Goal: Task Accomplishment & Management: Use online tool/utility

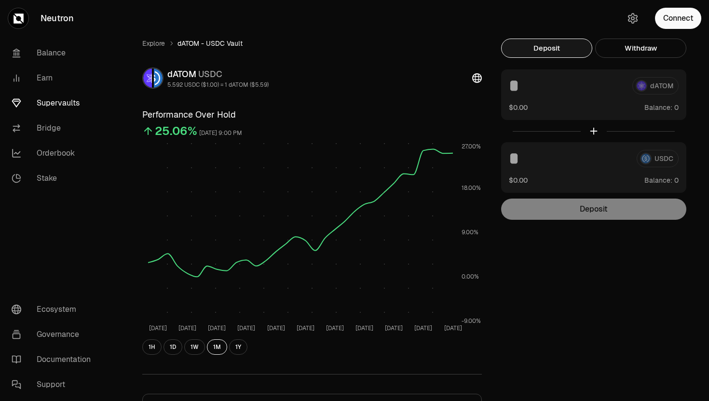
click at [149, 47] on link "Explore" at bounding box center [153, 44] width 23 height 10
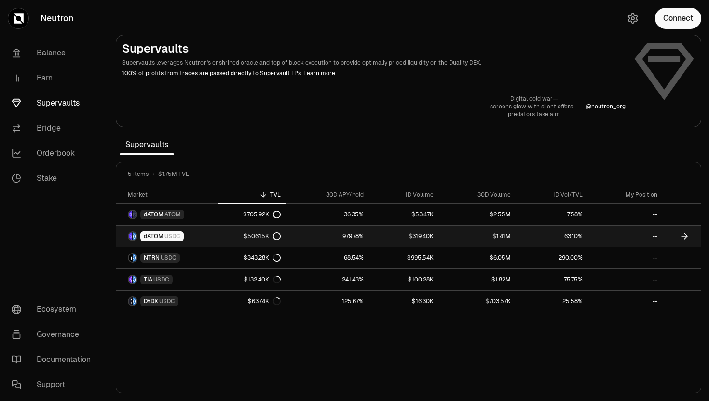
click at [166, 240] on span "USDC" at bounding box center [172, 237] width 16 height 8
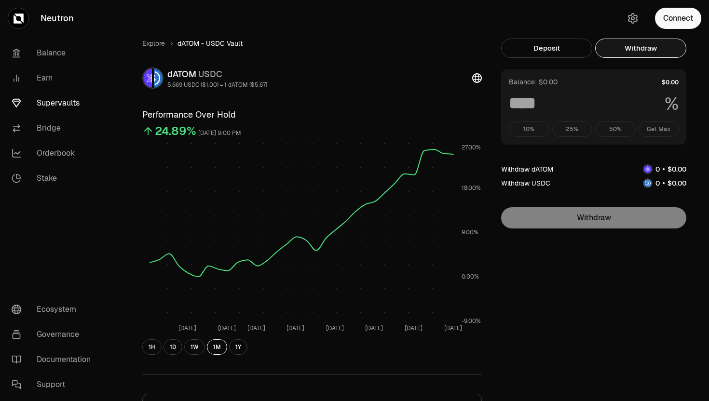
click at [609, 47] on button "Withdraw" at bounding box center [640, 48] width 91 height 19
click at [654, 135] on div "10% 25% 50% Get Max" at bounding box center [594, 129] width 170 height 15
click at [661, 124] on div "10% 25% 50% Get Max" at bounding box center [594, 129] width 170 height 15
click at [159, 47] on link "Explore" at bounding box center [153, 44] width 23 height 10
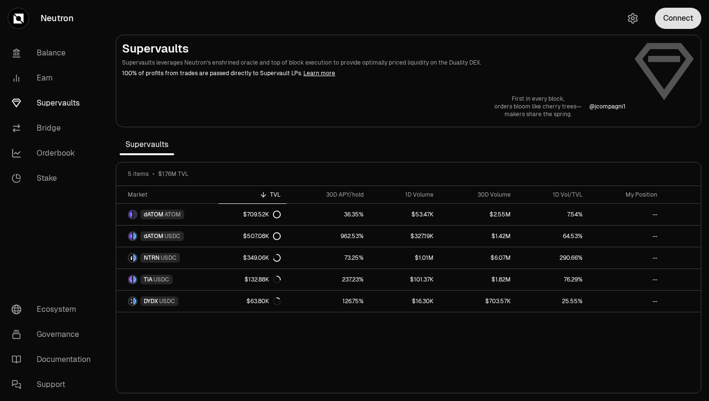
click at [679, 22] on button "Connect" at bounding box center [678, 18] width 46 height 21
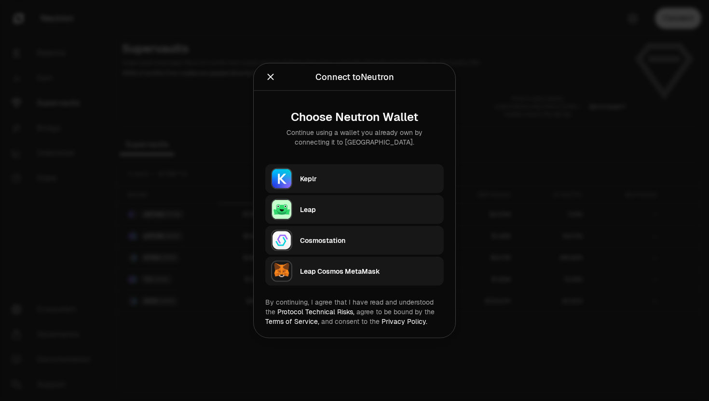
click at [319, 178] on div "Keplr" at bounding box center [369, 179] width 138 height 10
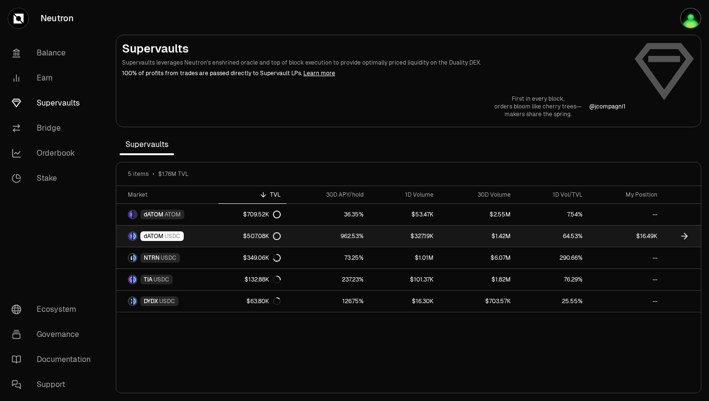
click at [175, 236] on span "USDC" at bounding box center [172, 237] width 16 height 8
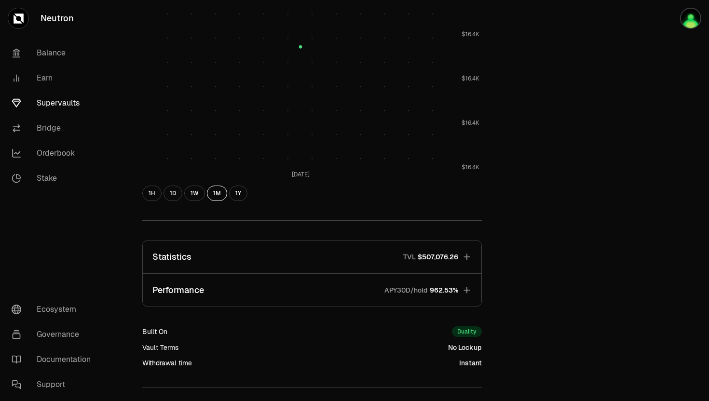
scroll to position [454, 0]
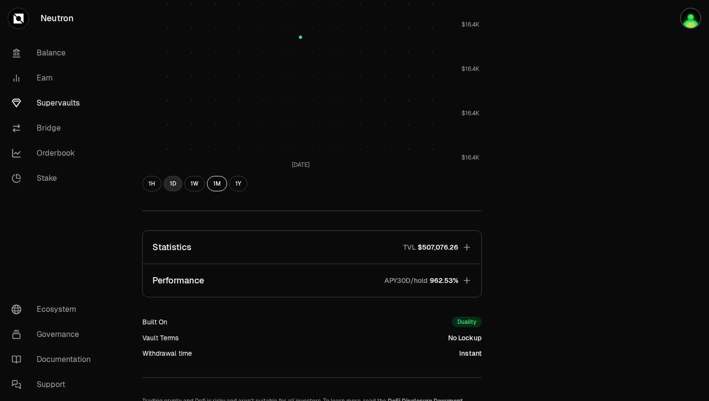
click at [177, 191] on button "1D" at bounding box center [173, 183] width 19 height 15
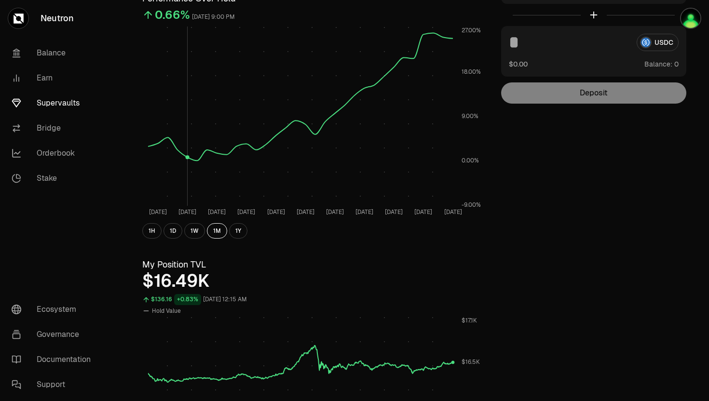
scroll to position [0, 0]
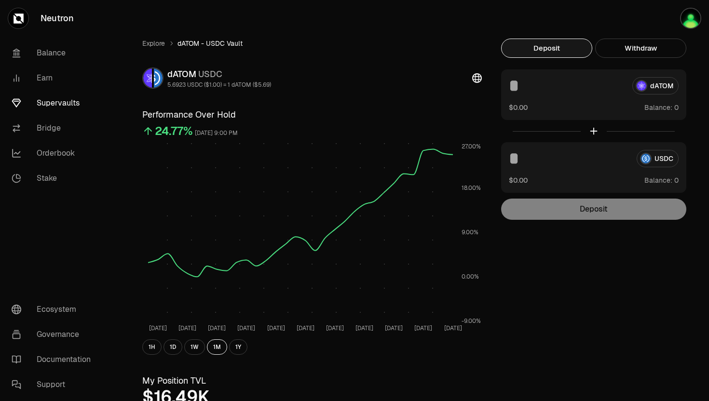
click at [54, 103] on link "Supervaults" at bounding box center [54, 103] width 100 height 25
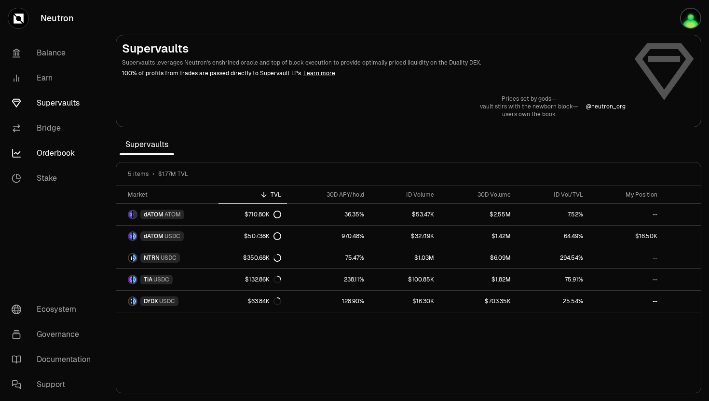
click at [55, 155] on link "Orderbook" at bounding box center [54, 153] width 100 height 25
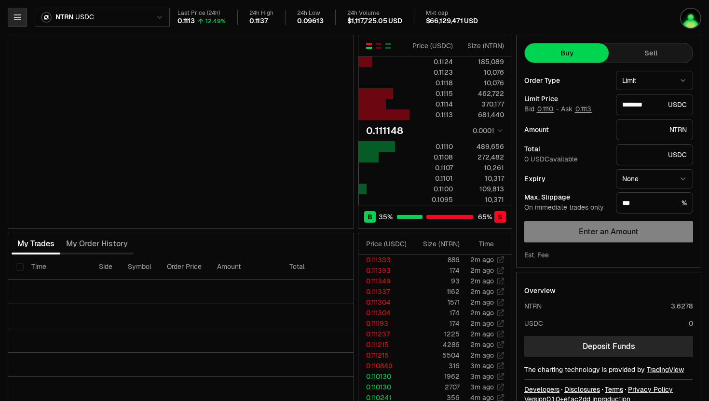
click at [19, 15] on icon "button" at bounding box center [18, 18] width 10 height 10
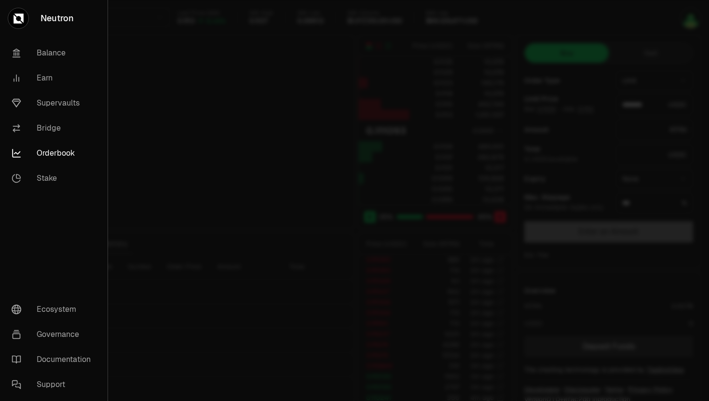
click at [169, 66] on div at bounding box center [354, 200] width 709 height 401
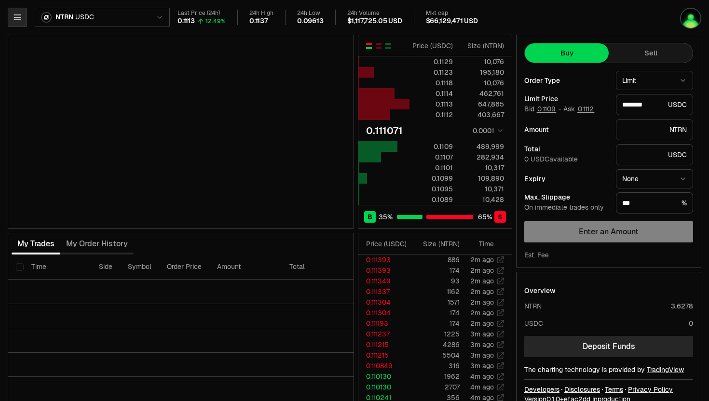
click at [26, 17] on button "button" at bounding box center [17, 17] width 19 height 19
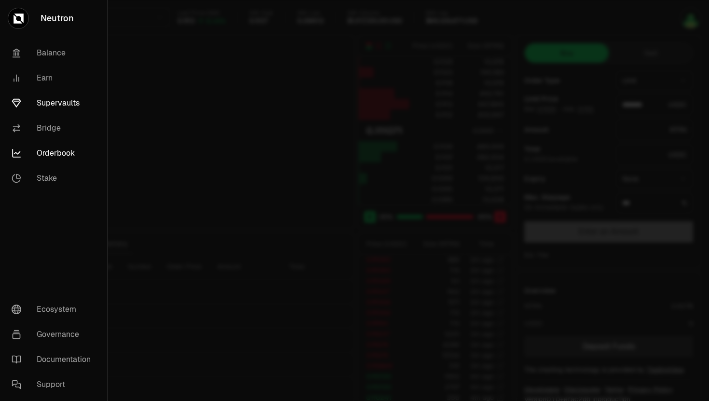
type input "********"
click at [54, 357] on link "Documentation" at bounding box center [54, 359] width 100 height 25
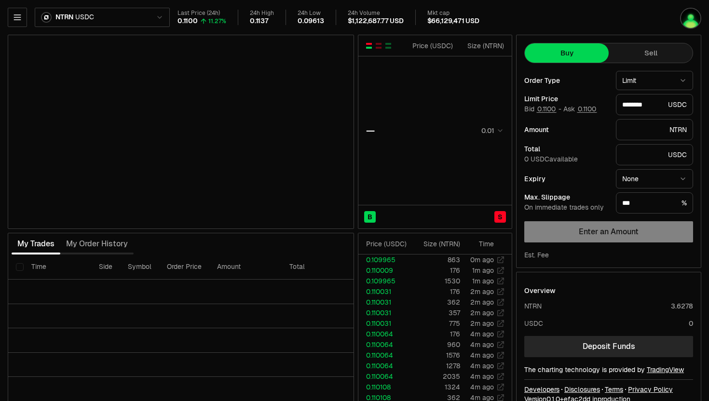
type input "********"
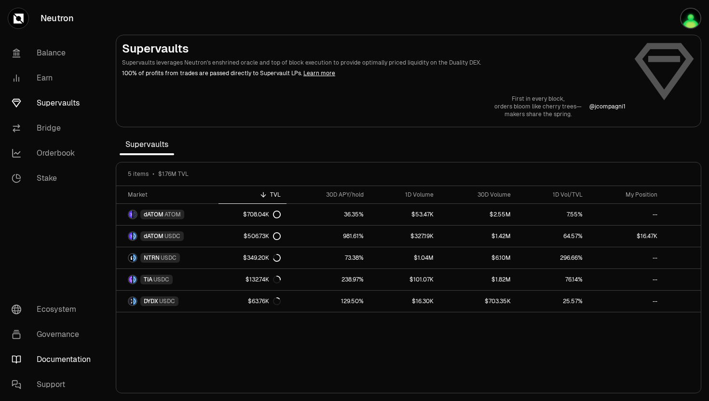
click at [69, 359] on link "Documentation" at bounding box center [54, 359] width 100 height 25
click at [53, 53] on link "Balance" at bounding box center [54, 53] width 100 height 25
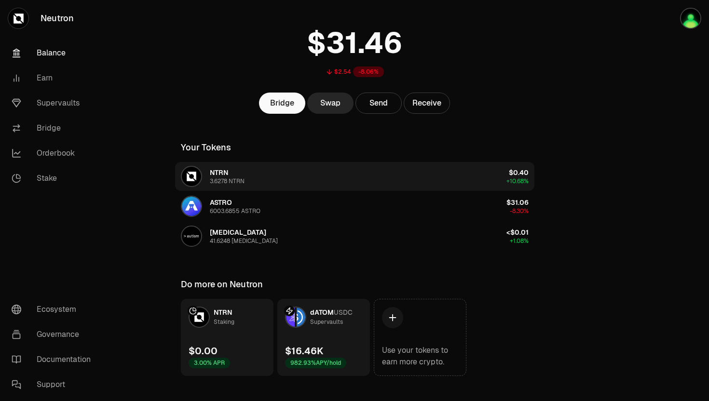
scroll to position [64, 0]
